Goal: Task Accomplishment & Management: Complete application form

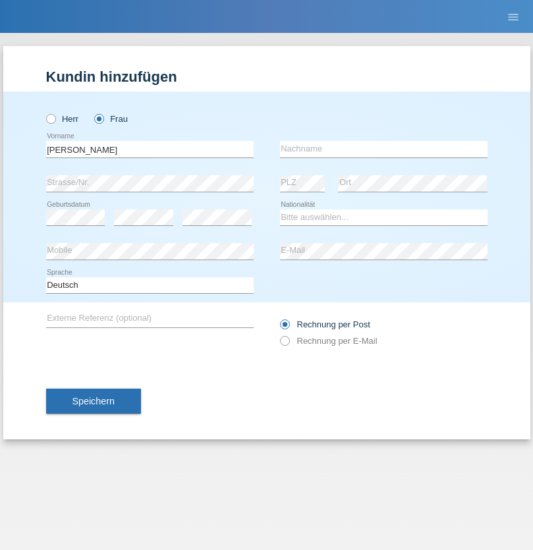
type input "[PERSON_NAME]"
click at [383, 149] on input "text" at bounding box center [383, 149] width 207 height 16
type input "[PERSON_NAME]"
select select "CH"
radio input "true"
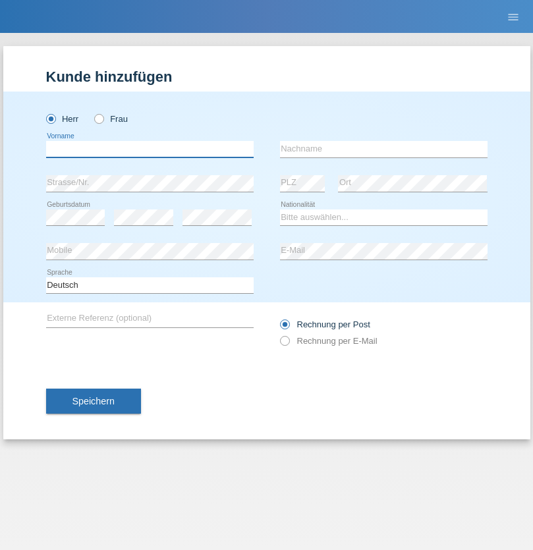
click at [149, 149] on input "text" at bounding box center [149, 149] width 207 height 16
type input "Oliver"
click at [383, 149] on input "text" at bounding box center [383, 149] width 207 height 16
type input "Hager"
select select "CH"
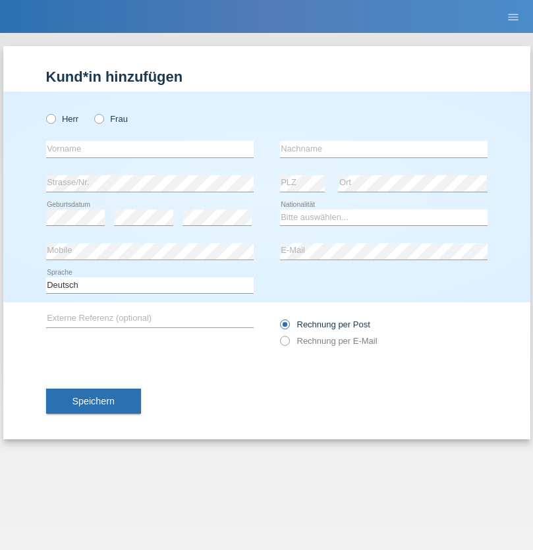
radio input "true"
click at [149, 149] on input "text" at bounding box center [149, 149] width 207 height 16
type input "Suada"
click at [383, 149] on input "text" at bounding box center [383, 149] width 207 height 16
type input "Fuss"
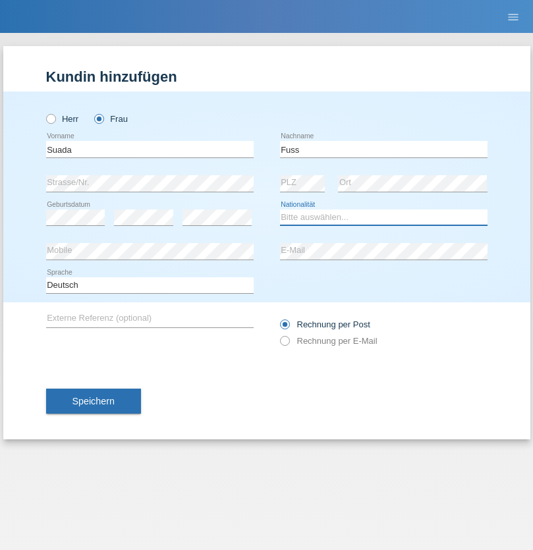
select select "AL"
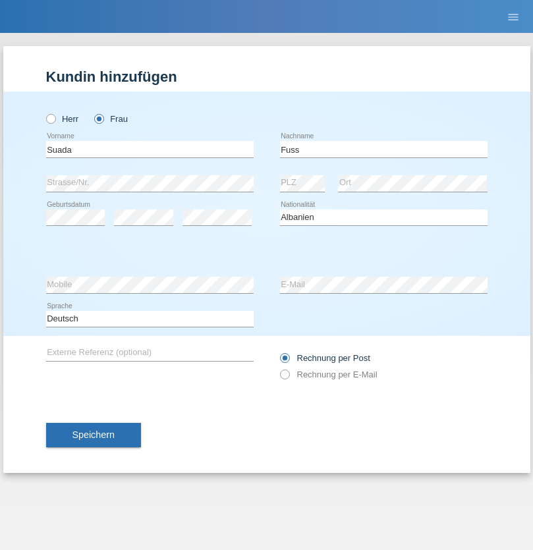
select select "C"
select select "07"
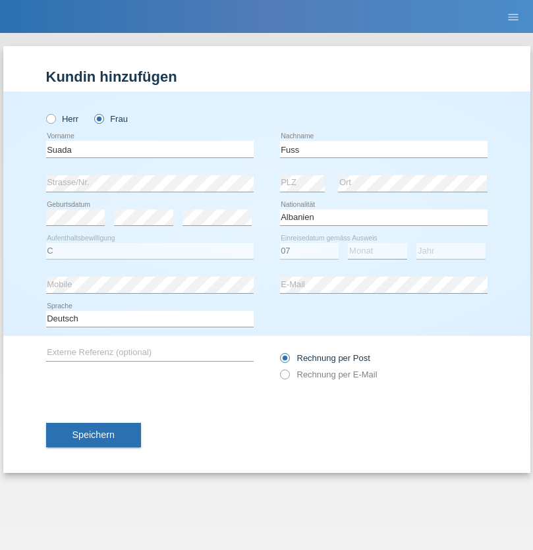
select select "06"
select select "1981"
